Goal: Find specific page/section: Find specific page/section

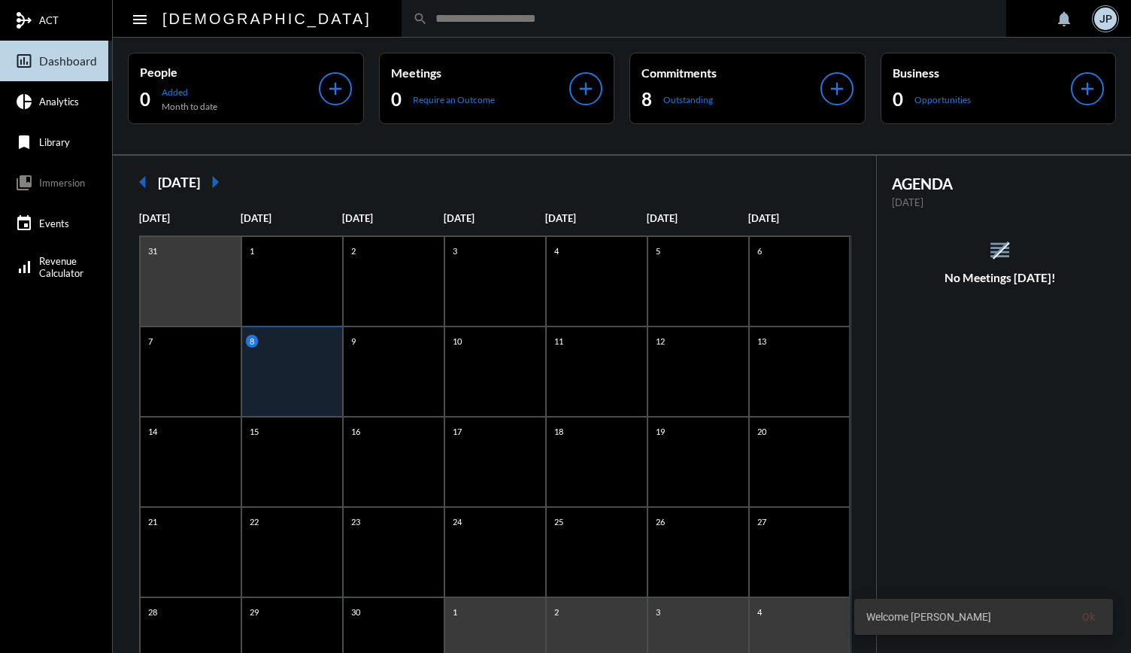
click at [423, 2] on div "search" at bounding box center [704, 18] width 605 height 37
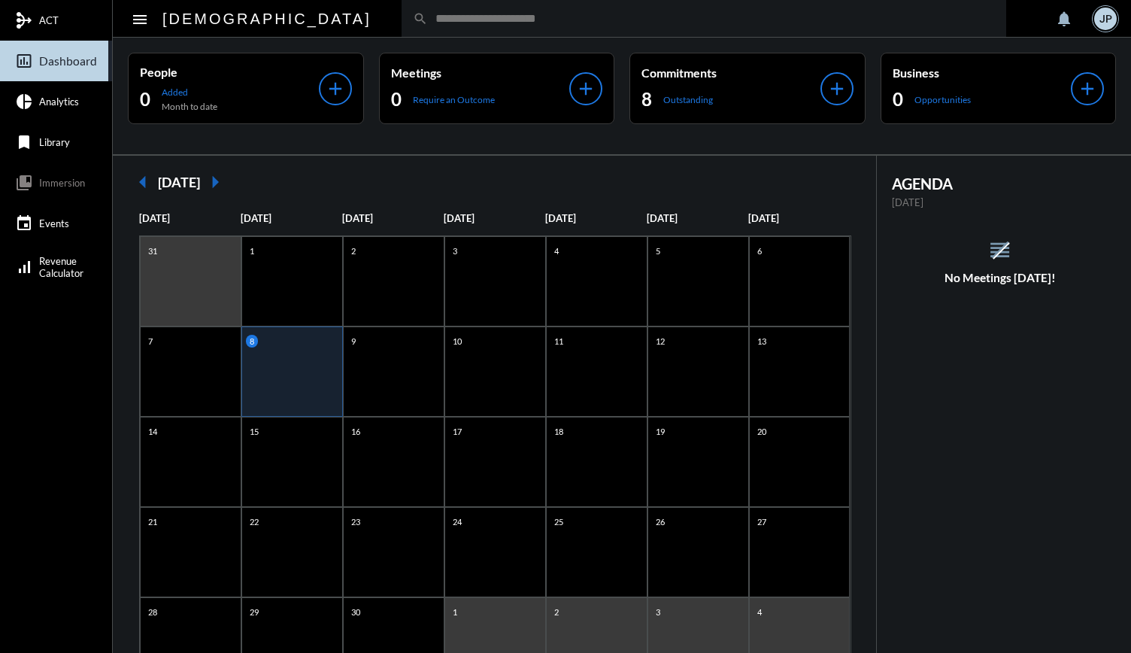
click at [428, 13] on input "text" at bounding box center [711, 18] width 567 height 13
type input "******"
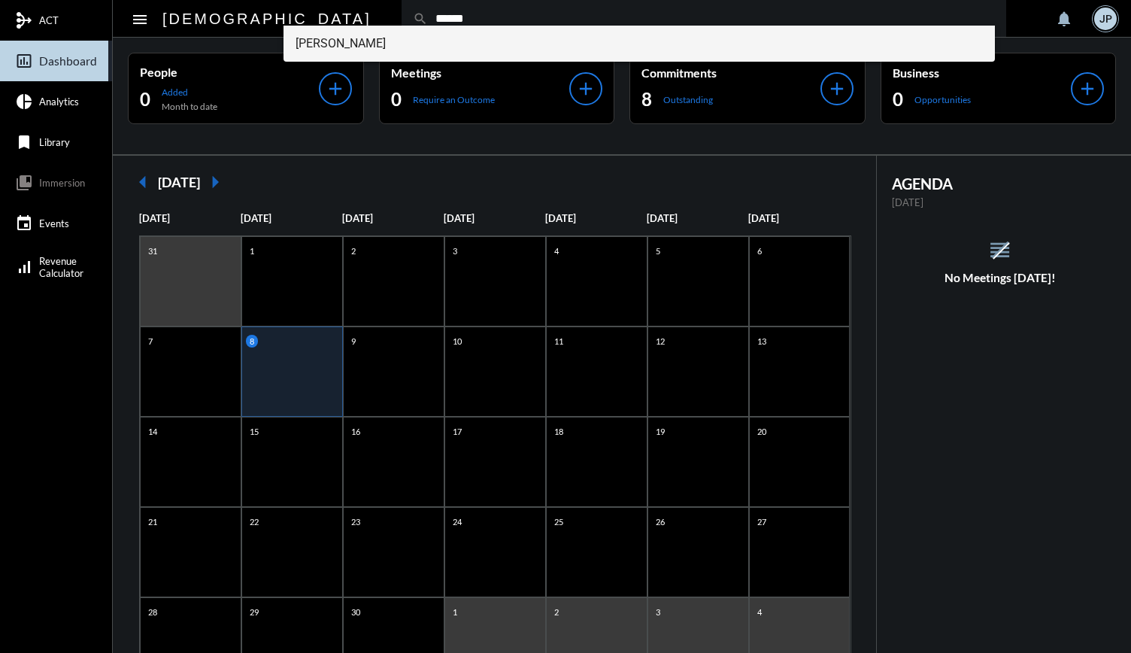
click at [347, 39] on span "[PERSON_NAME]" at bounding box center [640, 44] width 688 height 36
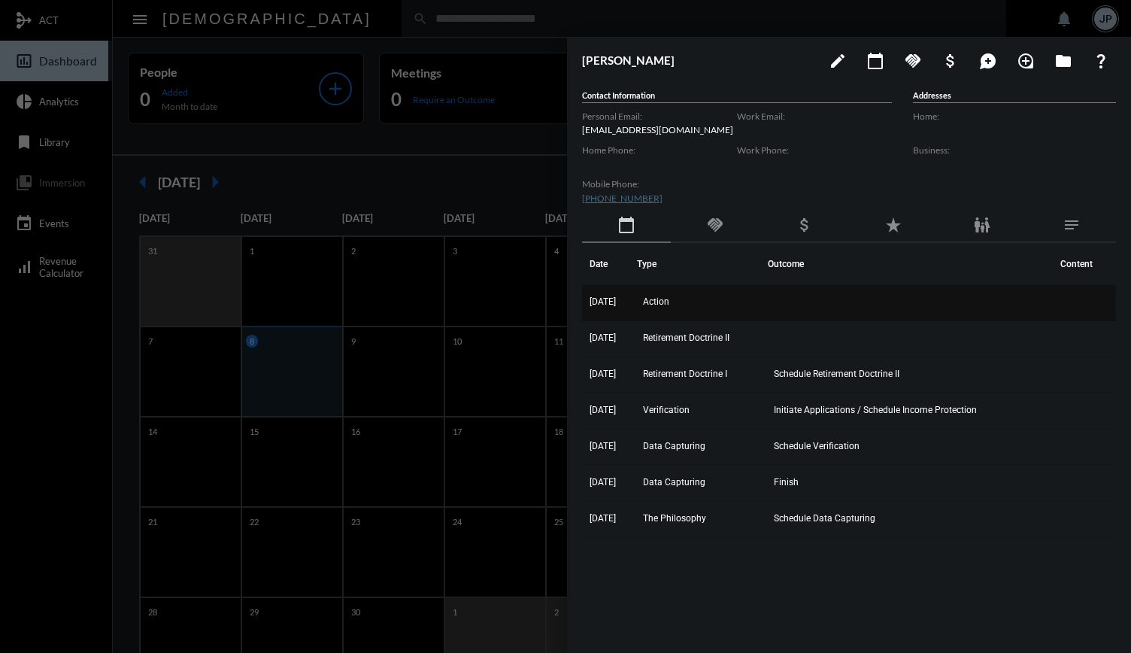
click at [725, 296] on td "Action" at bounding box center [702, 303] width 131 height 36
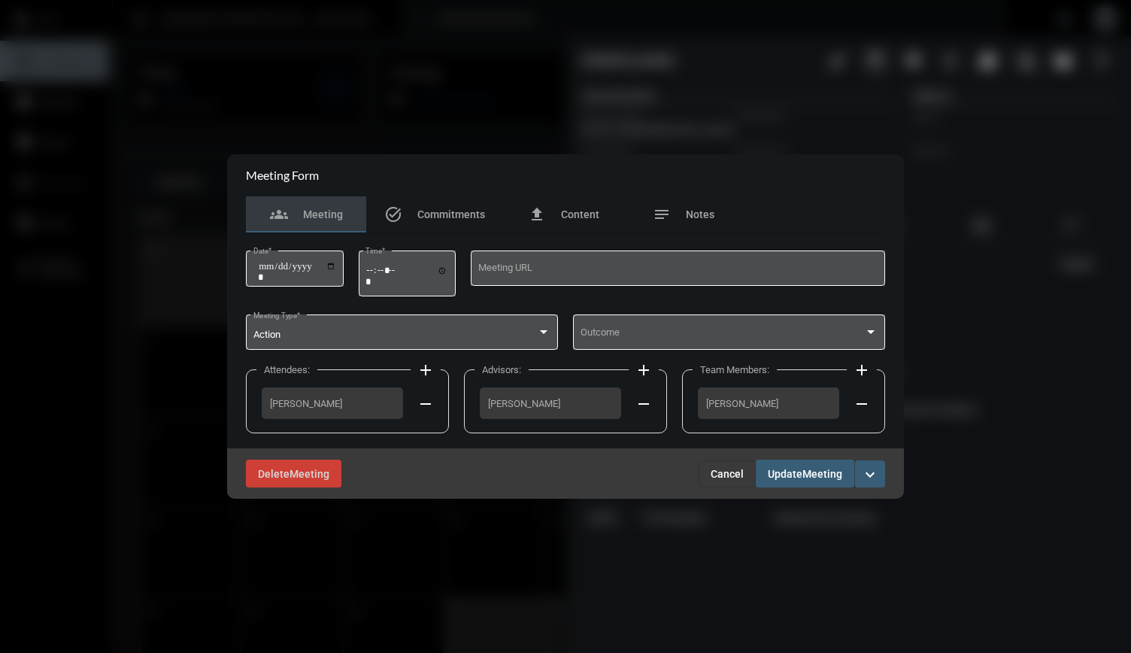
click at [728, 478] on span "Cancel" at bounding box center [727, 474] width 33 height 12
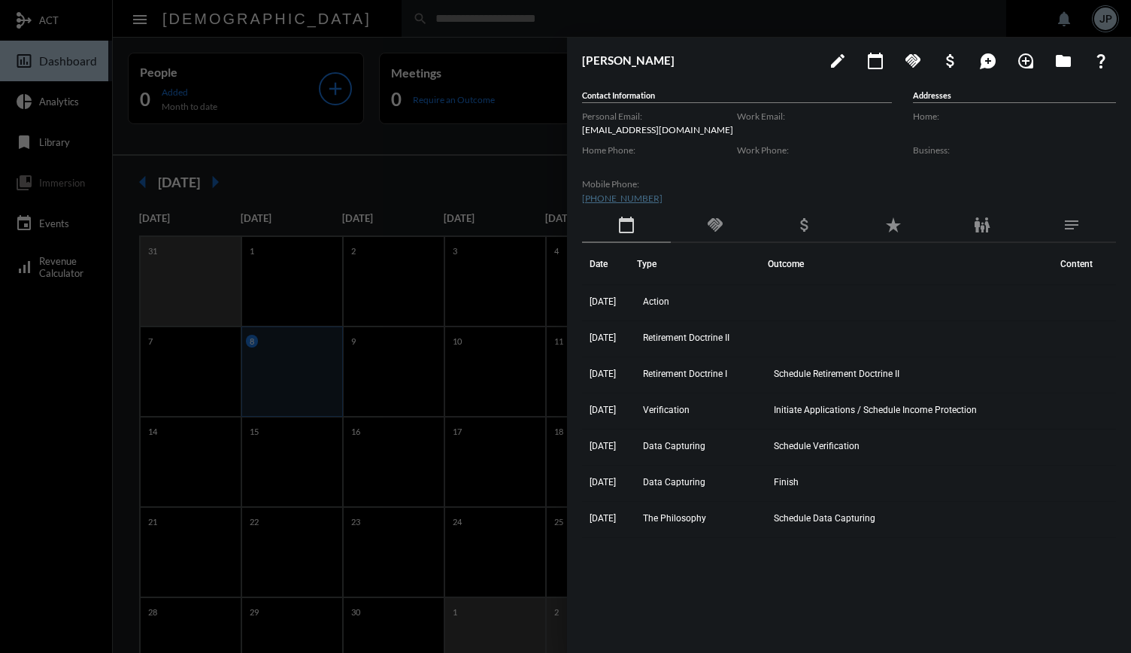
click at [417, 210] on div at bounding box center [565, 326] width 1131 height 653
